Goal: Find contact information: Find contact information

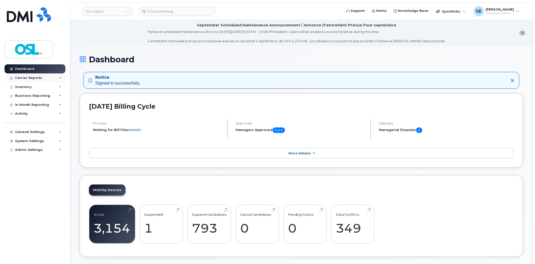
click at [44, 77] on div "Carrier Reports" at bounding box center [35, 78] width 61 height 9
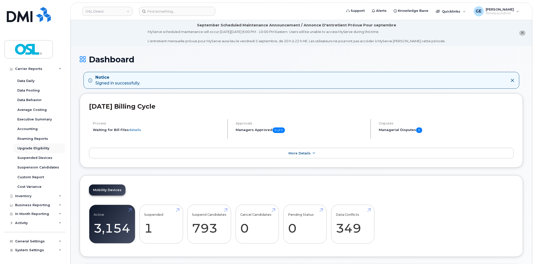
scroll to position [23, 0]
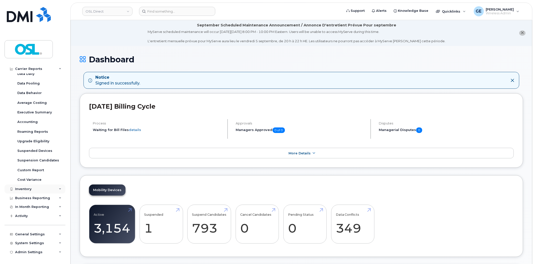
click at [31, 190] on div "Inventory" at bounding box center [23, 189] width 16 height 4
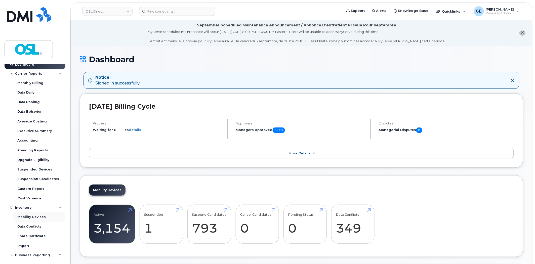
scroll to position [0, 0]
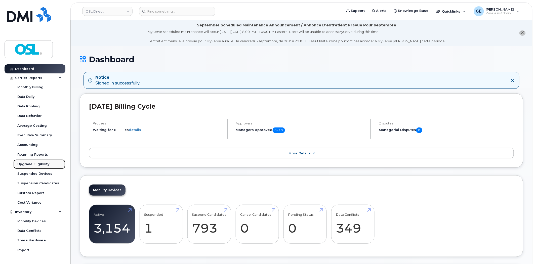
click at [34, 162] on div "Upgrade Eligibility" at bounding box center [33, 164] width 32 height 5
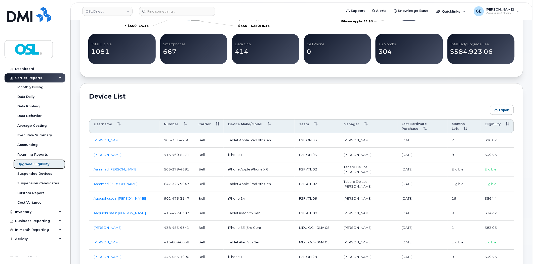
scroll to position [254, 0]
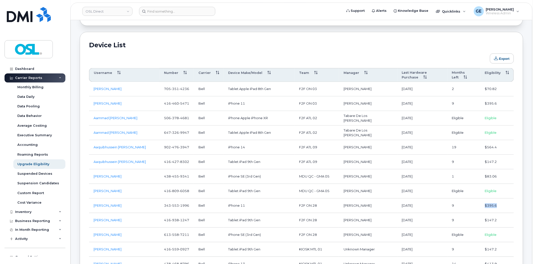
drag, startPoint x: 485, startPoint y: 209, endPoint x: 502, endPoint y: 206, distance: 17.7
click at [502, 206] on td "$395.6" at bounding box center [497, 206] width 33 height 15
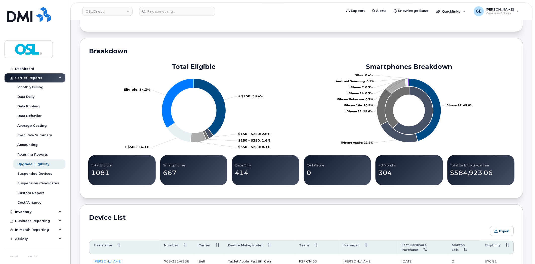
scroll to position [0, 0]
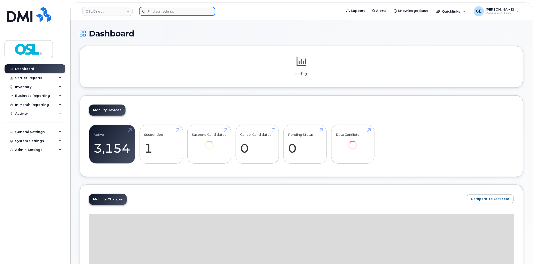
click at [169, 10] on input at bounding box center [177, 11] width 76 height 9
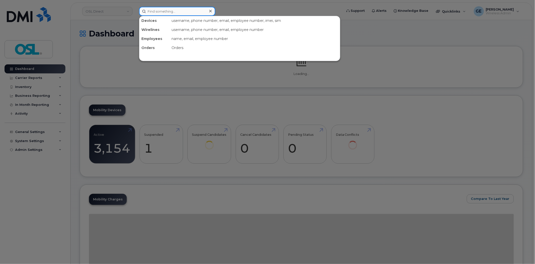
click at [169, 10] on input at bounding box center [177, 11] width 76 height 9
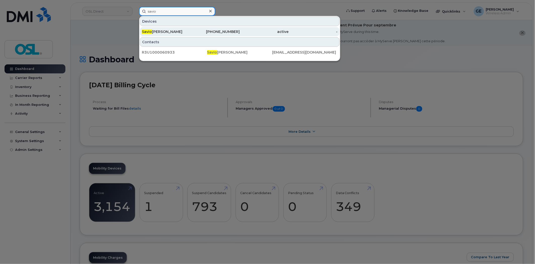
type input "savio"
click at [176, 33] on div "Savio D'silva" at bounding box center [166, 31] width 49 height 5
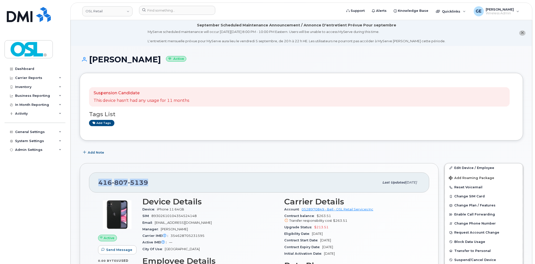
drag, startPoint x: 154, startPoint y: 180, endPoint x: 99, endPoint y: 185, distance: 54.8
click at [99, 185] on div "416 807 5139" at bounding box center [238, 182] width 281 height 11
copy span "416 807 5139"
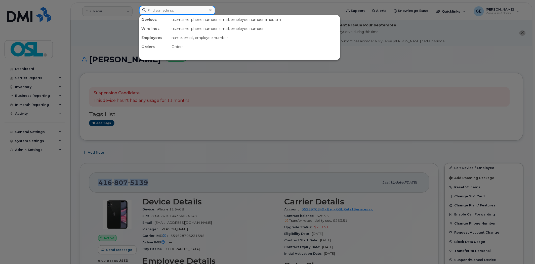
click at [171, 10] on input at bounding box center [177, 10] width 76 height 9
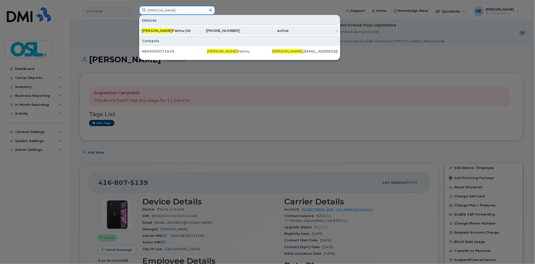
type input "gurdeep"
click at [173, 27] on div "Gurdeep Pannu (Amazon)" at bounding box center [166, 30] width 49 height 9
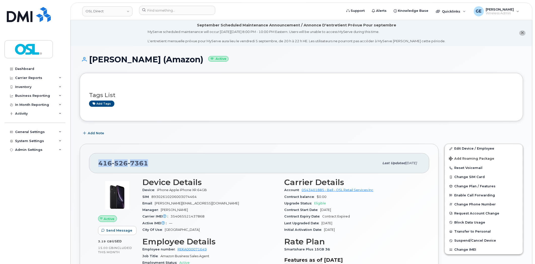
drag, startPoint x: 149, startPoint y: 163, endPoint x: 96, endPoint y: 166, distance: 52.2
click at [96, 166] on div "416 526 7361 Last updated Feb 19, 2025" at bounding box center [259, 163] width 341 height 20
copy span "416 526 7361"
drag, startPoint x: 151, startPoint y: 164, endPoint x: 154, endPoint y: 165, distance: 3.3
click at [151, 164] on div "416 526 7361" at bounding box center [238, 163] width 281 height 11
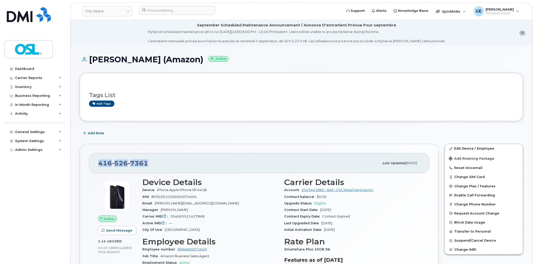
drag, startPoint x: 134, startPoint y: 161, endPoint x: 97, endPoint y: 160, distance: 37.0
click at [97, 160] on div "416 526 7361 Last updated Feb 19, 2025" at bounding box center [259, 163] width 341 height 20
drag, startPoint x: 354, startPoint y: 100, endPoint x: 354, endPoint y: 96, distance: 4.3
click at [354, 100] on div "Tags List Add tags" at bounding box center [301, 97] width 425 height 19
